Goal: Navigation & Orientation: Understand site structure

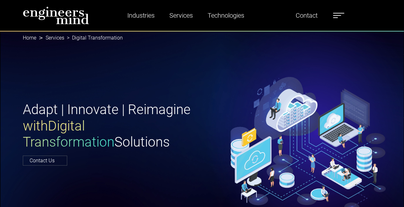
drag, startPoint x: 0, startPoint y: 0, endPoint x: 68, endPoint y: 20, distance: 70.8
click at [68, 20] on img at bounding box center [56, 15] width 66 height 18
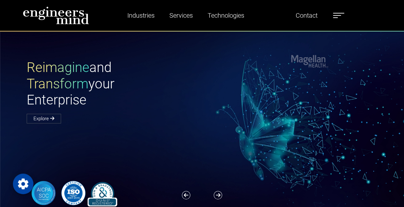
click at [335, 15] on span at bounding box center [337, 15] width 8 height 1
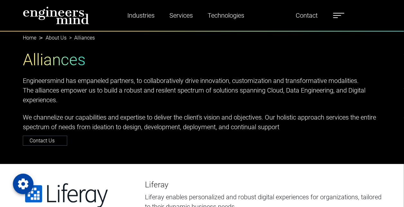
click at [346, 14] on ul "Industries Financial Services Healthcare Manufacturing Services Digital Transfo…" at bounding box center [229, 15] width 238 height 15
click at [344, 13] on span at bounding box center [338, 13] width 11 height 1
click at [307, 13] on link "Contact" at bounding box center [306, 15] width 27 height 15
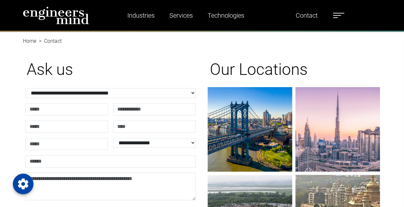
click at [336, 15] on span at bounding box center [337, 15] width 8 height 1
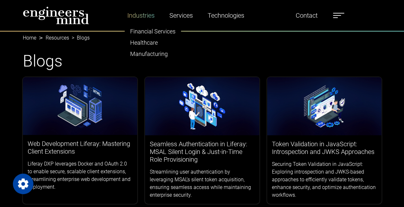
click at [138, 15] on link "Industries" at bounding box center [141, 15] width 32 height 15
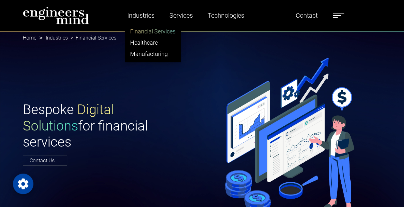
click at [147, 29] on link "Financial Services" at bounding box center [153, 31] width 56 height 11
click at [155, 40] on link "Healthcare" at bounding box center [153, 42] width 56 height 11
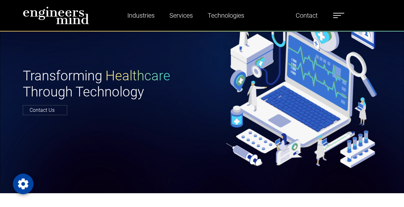
scroll to position [32, 0]
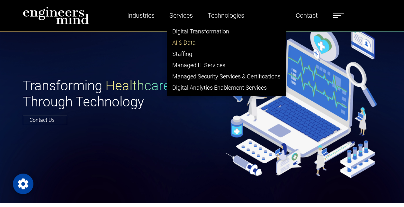
click at [191, 40] on link "AI & Data" at bounding box center [226, 42] width 119 height 11
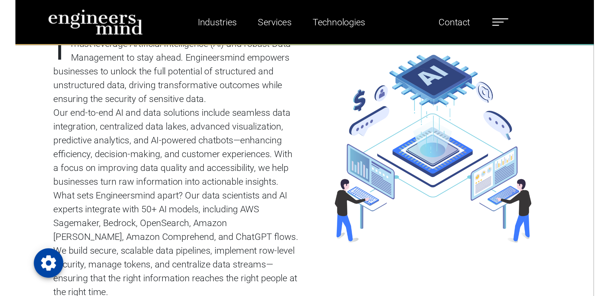
scroll to position [353, 0]
